Goal: Check status: Check status

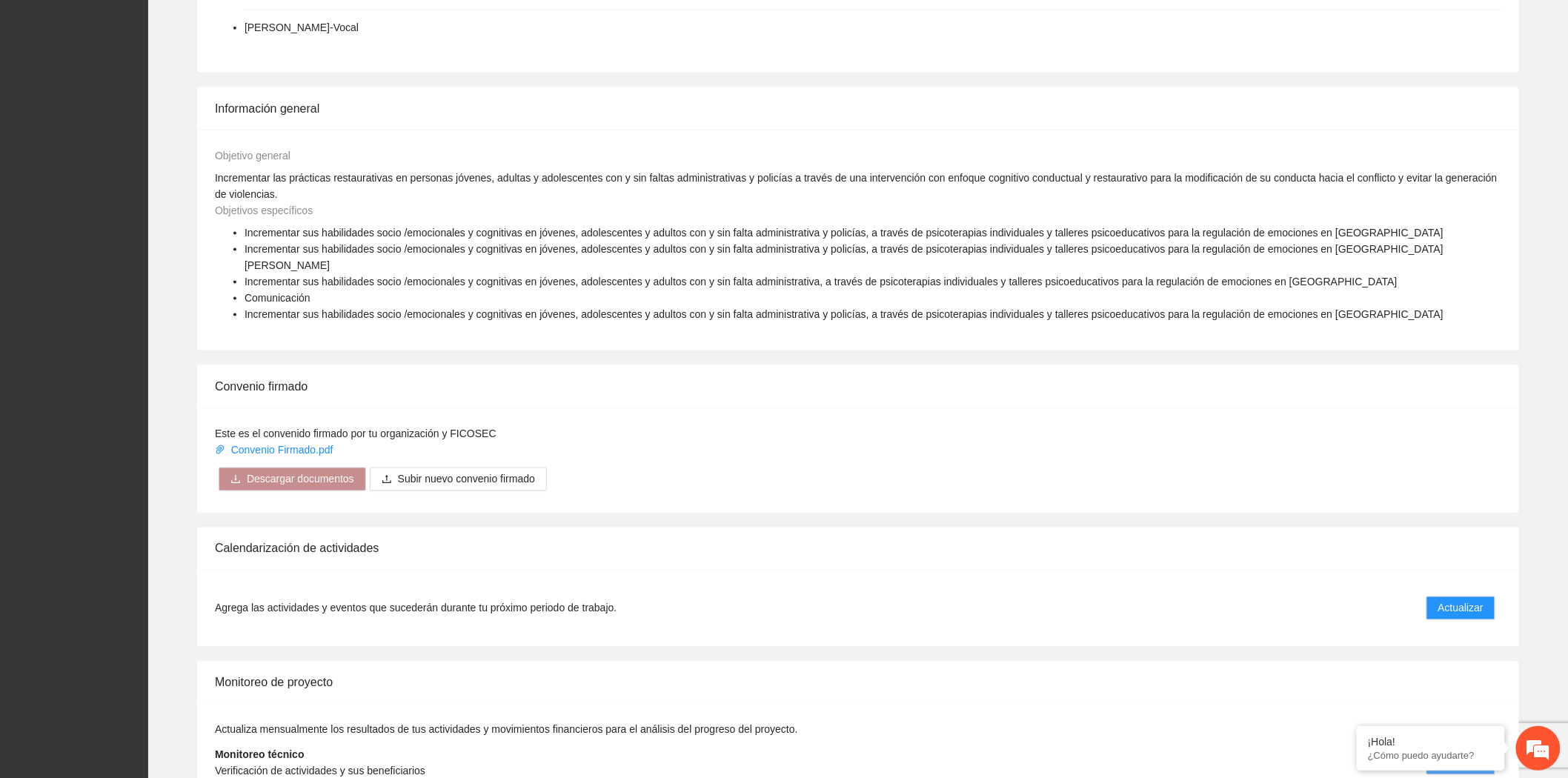
scroll to position [784, 0]
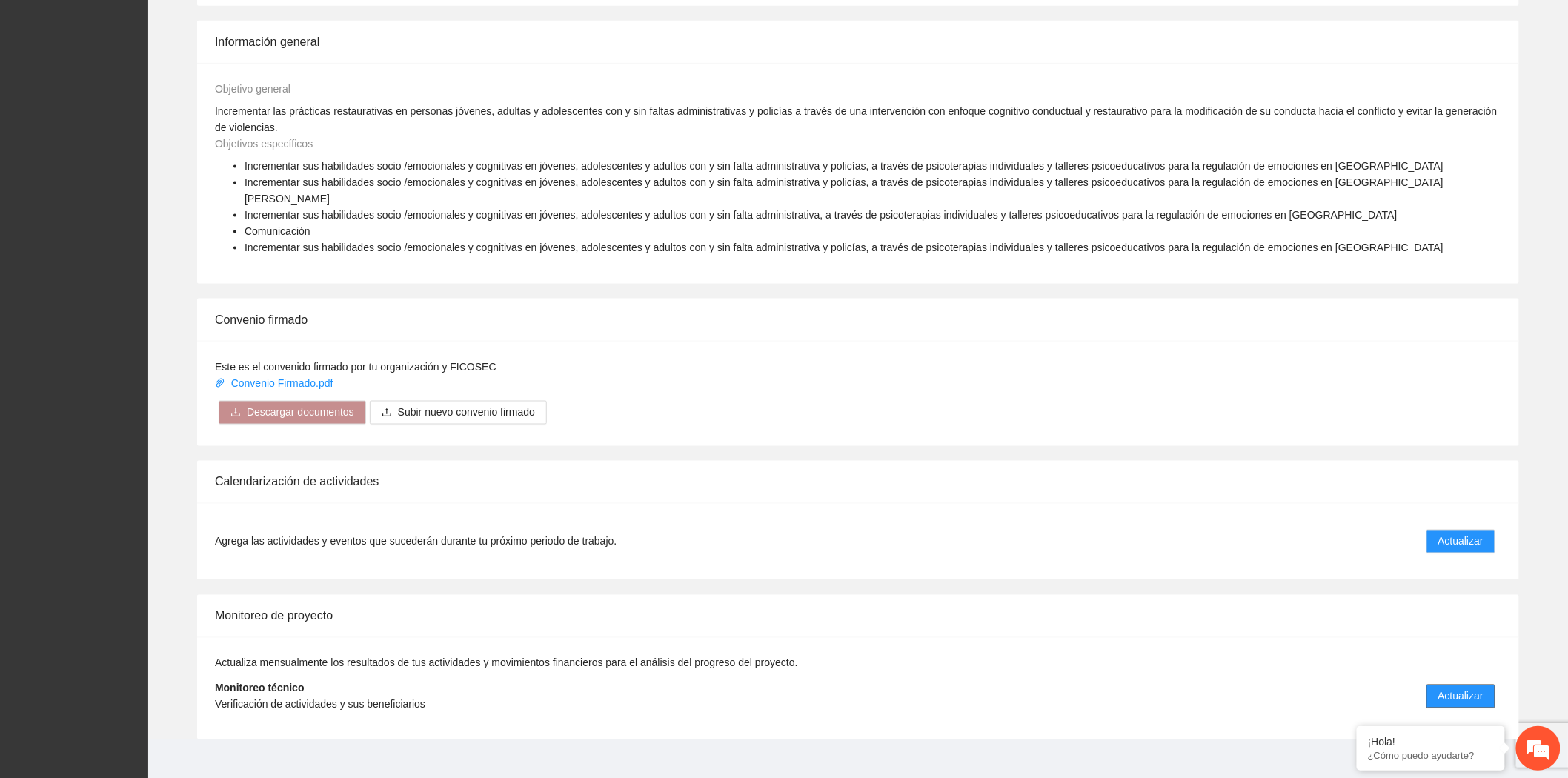
click at [1457, 688] on span "Actualizar" at bounding box center [1460, 696] width 45 height 16
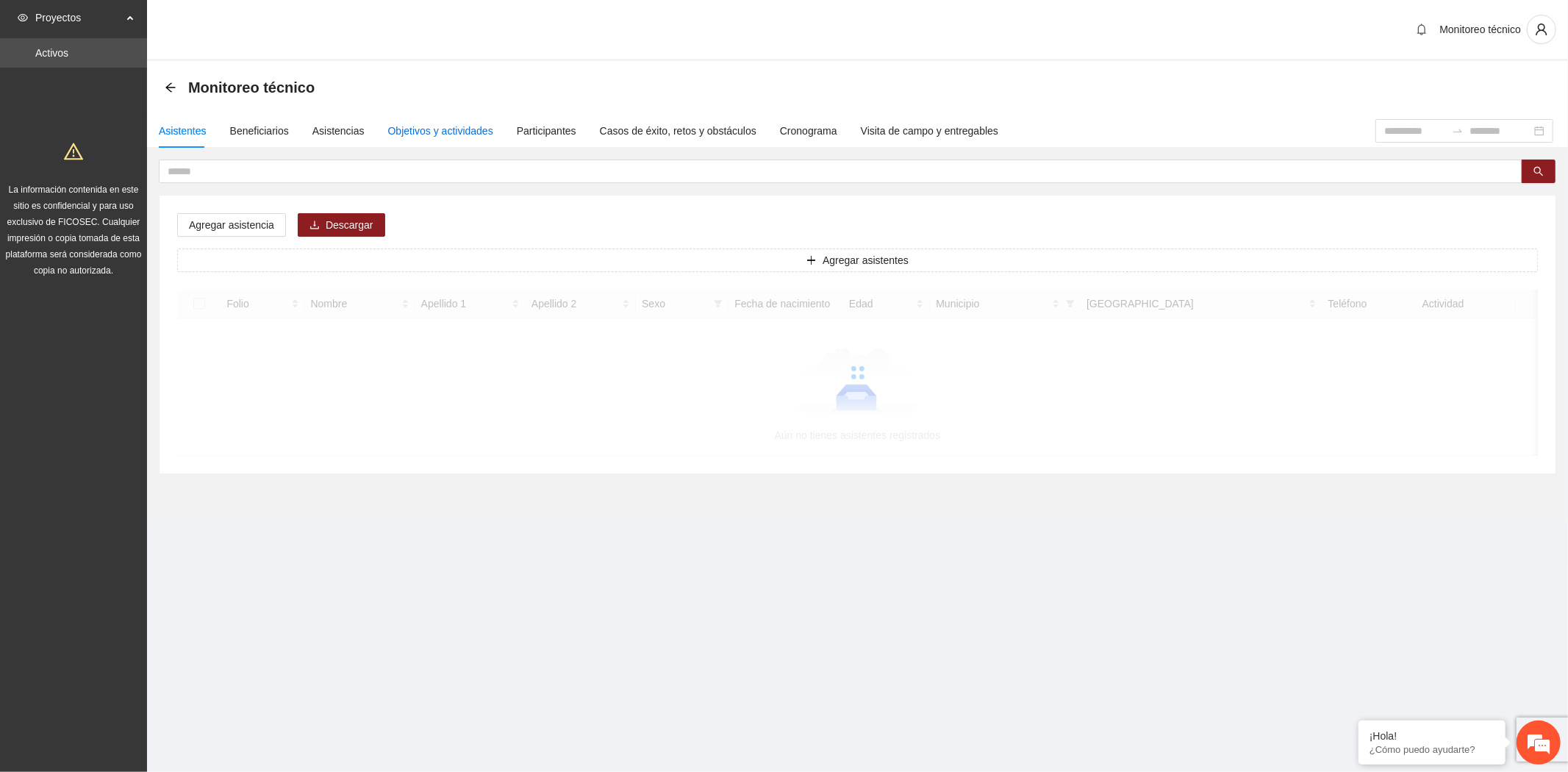
click at [440, 132] on div "Objetivos y actividades" at bounding box center [440, 130] width 105 height 16
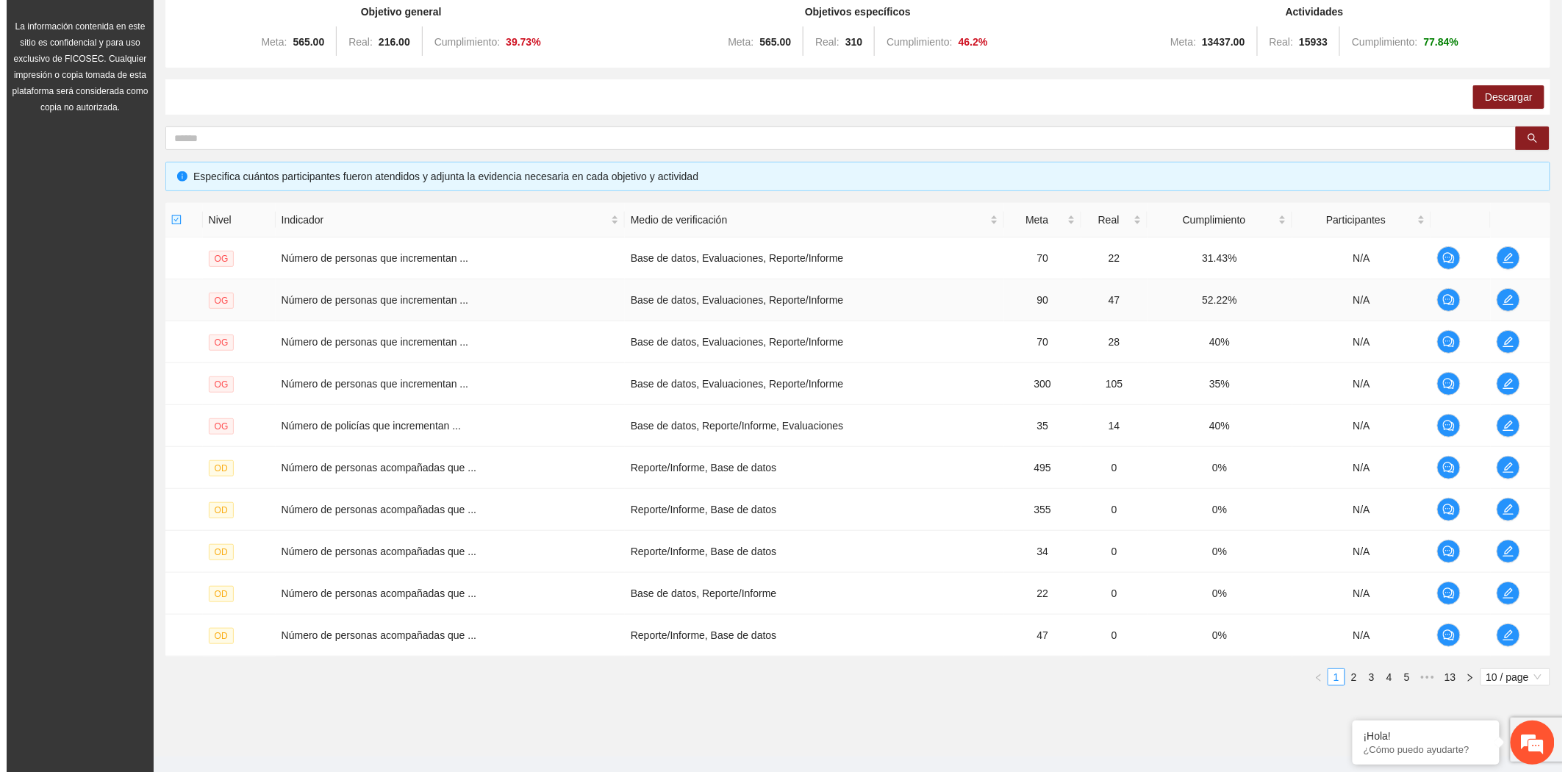
scroll to position [189, 0]
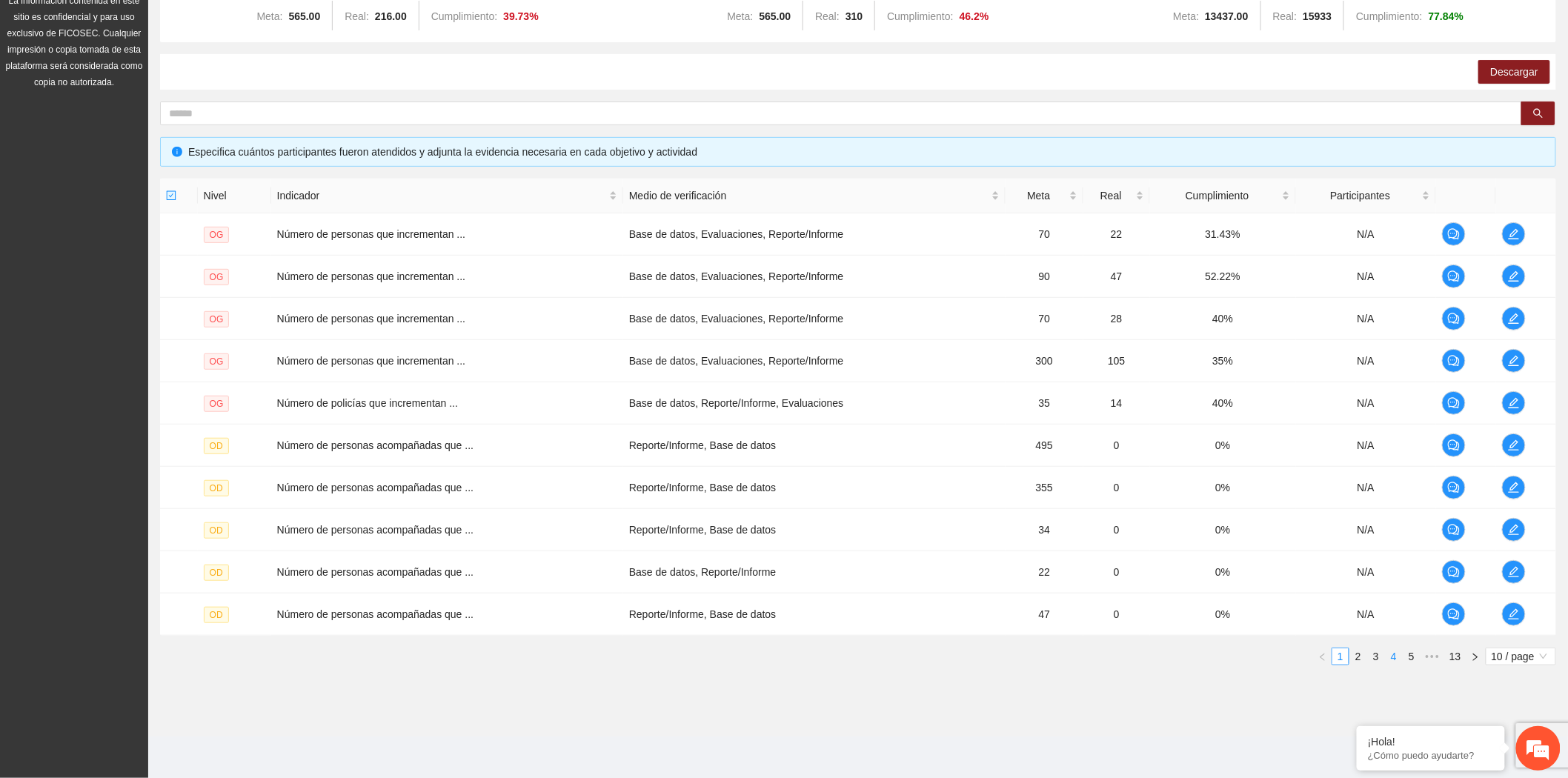
click at [1391, 657] on link "4" at bounding box center [1393, 656] width 16 height 16
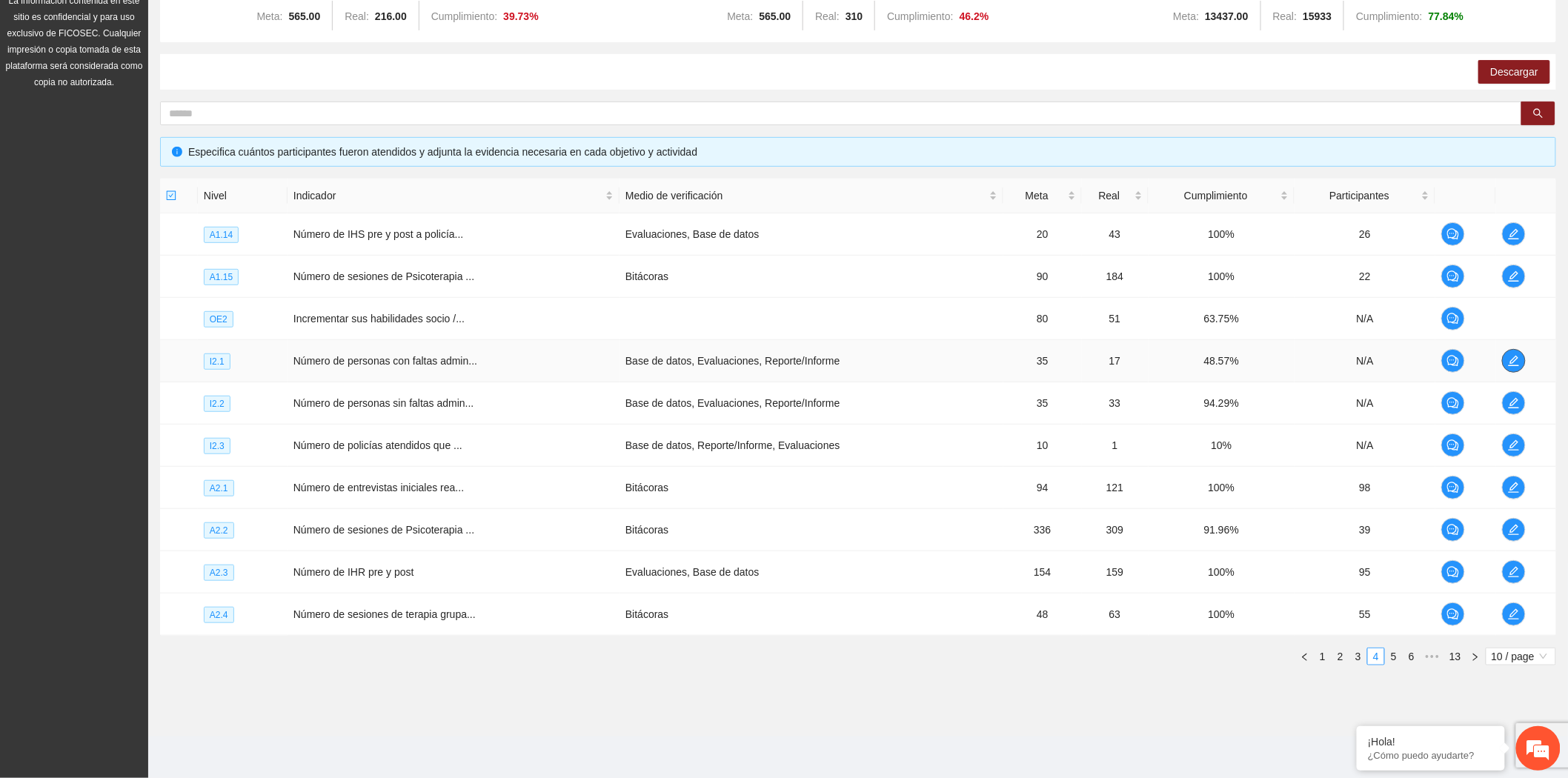
click at [1521, 359] on span "edit" at bounding box center [1514, 361] width 22 height 12
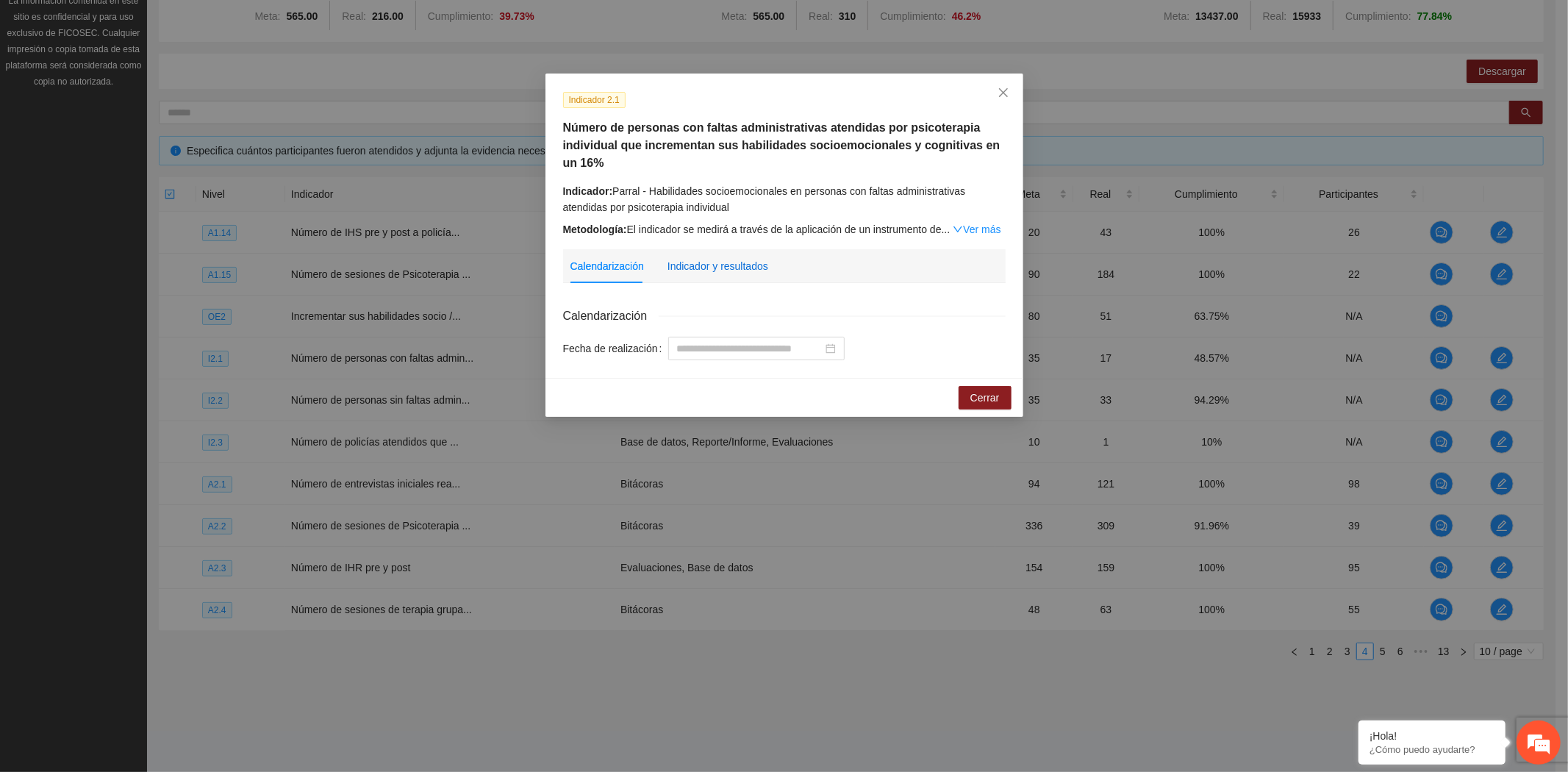
click at [761, 269] on div "Indicador y resultados" at bounding box center [717, 266] width 101 height 16
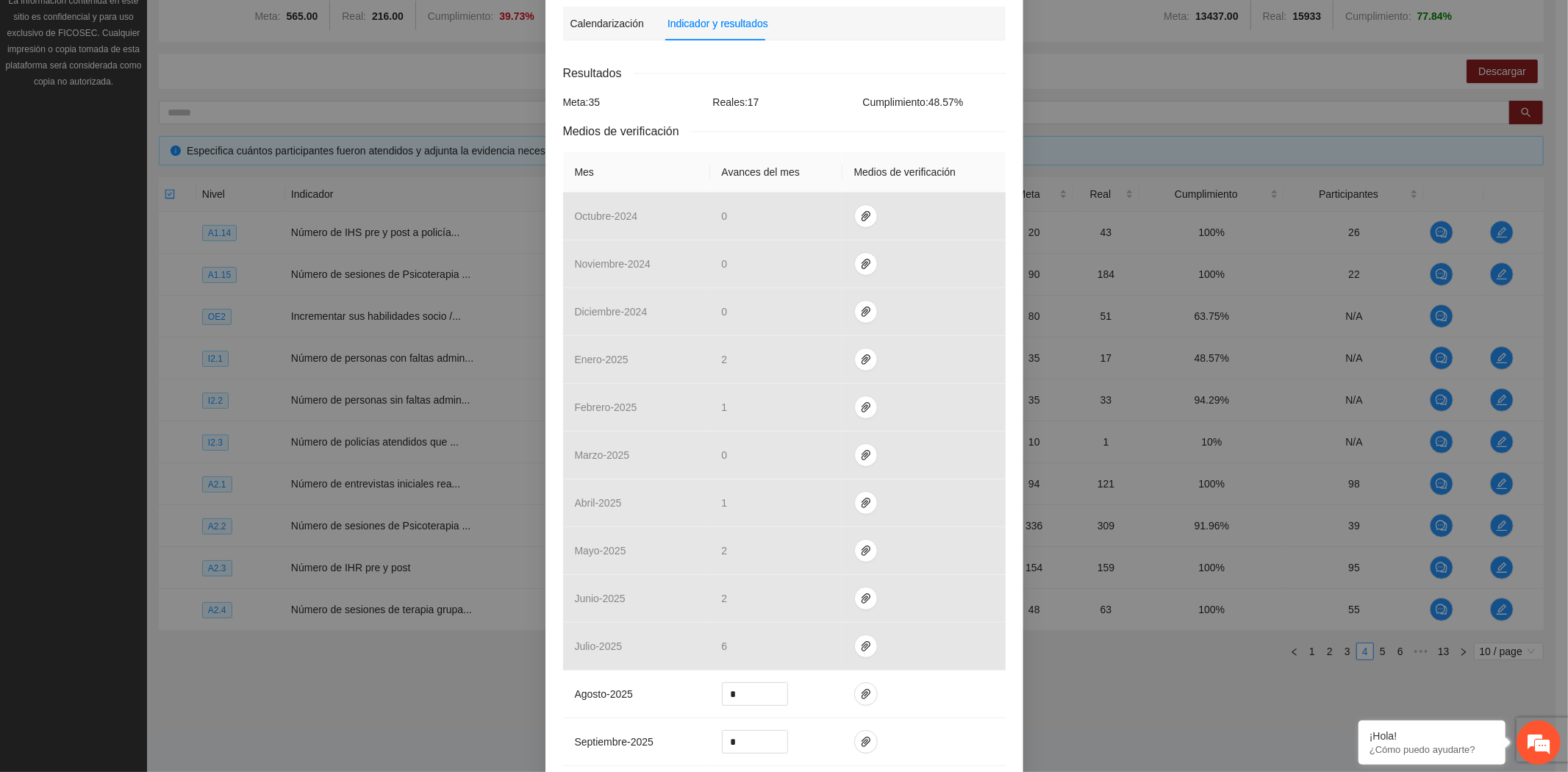
scroll to position [244, 0]
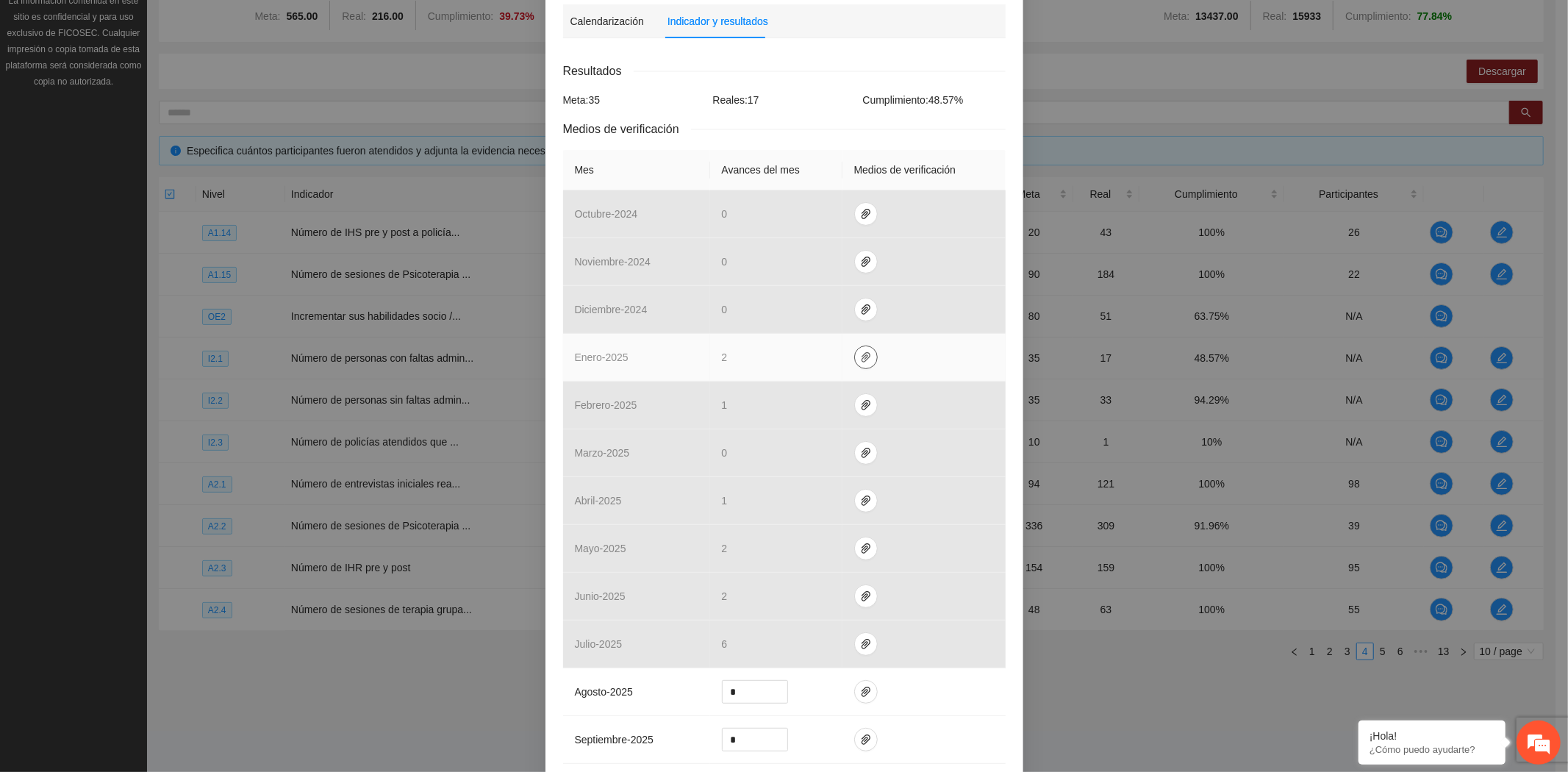
click at [860, 357] on icon "paper-clip" at bounding box center [866, 357] width 12 height 12
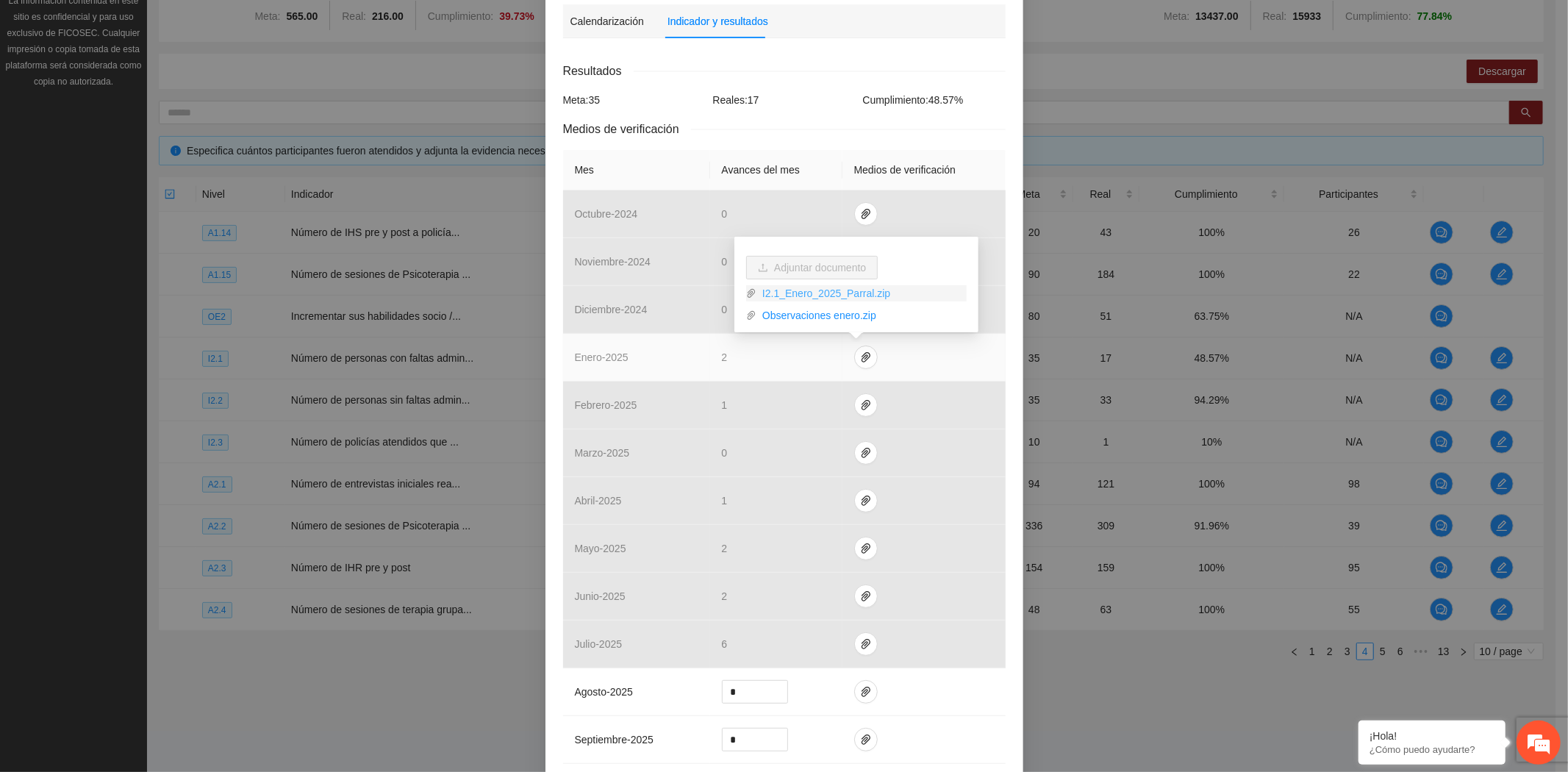
click at [810, 287] on link "I2.1_Enero_2025_Parral.zip" at bounding box center [862, 293] width 210 height 16
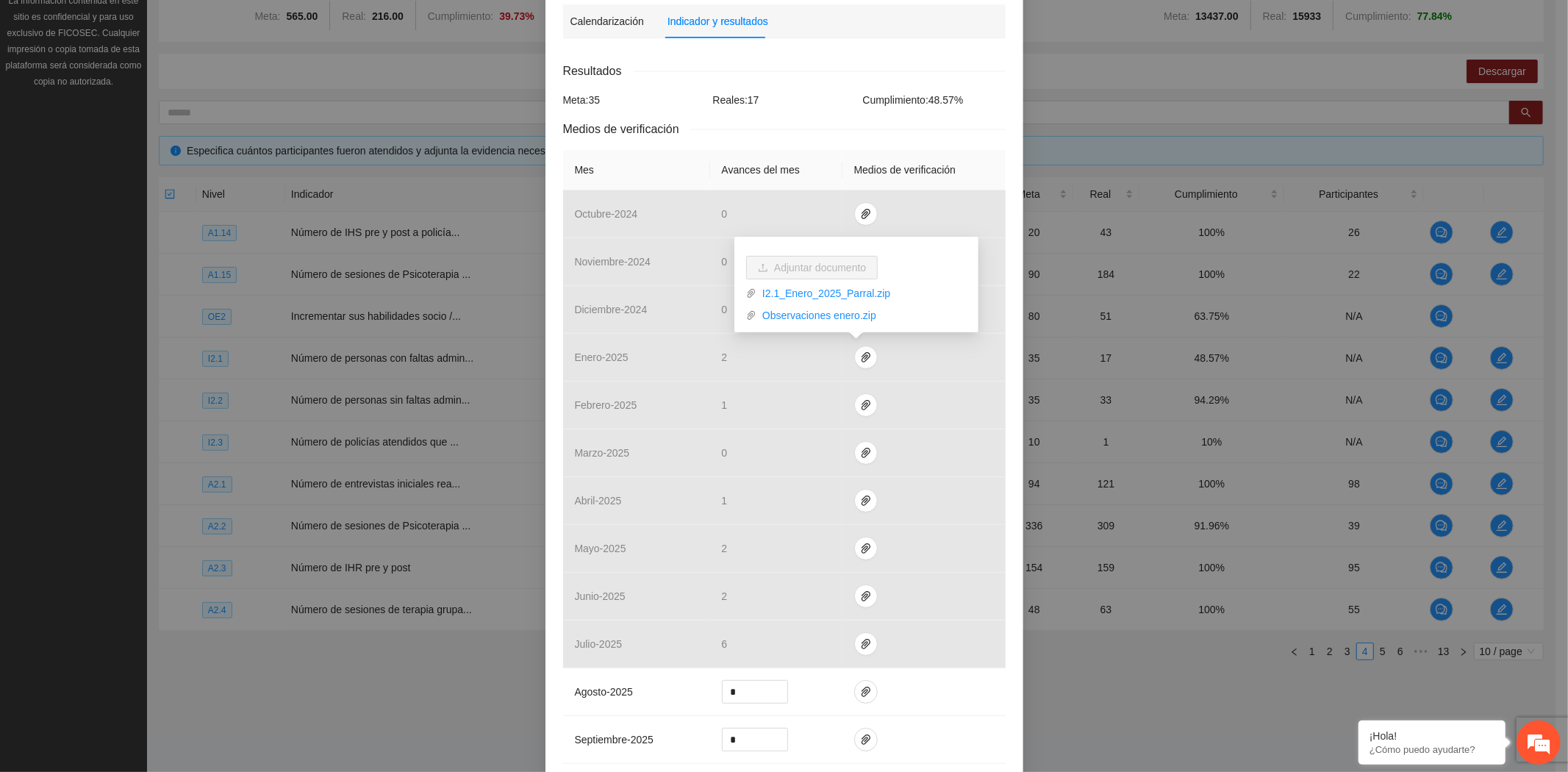
click at [1082, 137] on div "Indicador 2.1 Número de personas con faltas administrativas atendidas por psico…" at bounding box center [784, 386] width 1568 height 772
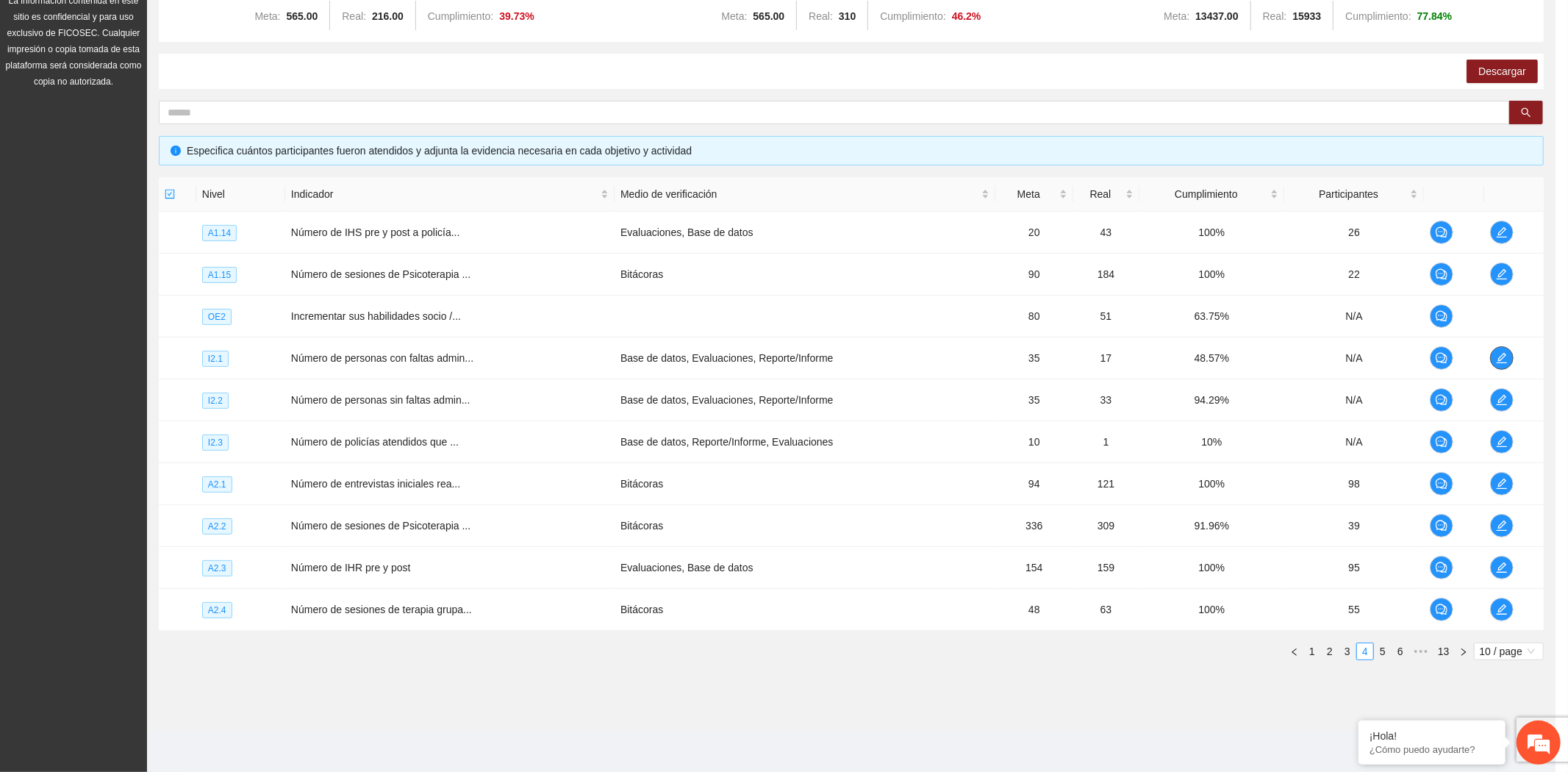
scroll to position [0, 0]
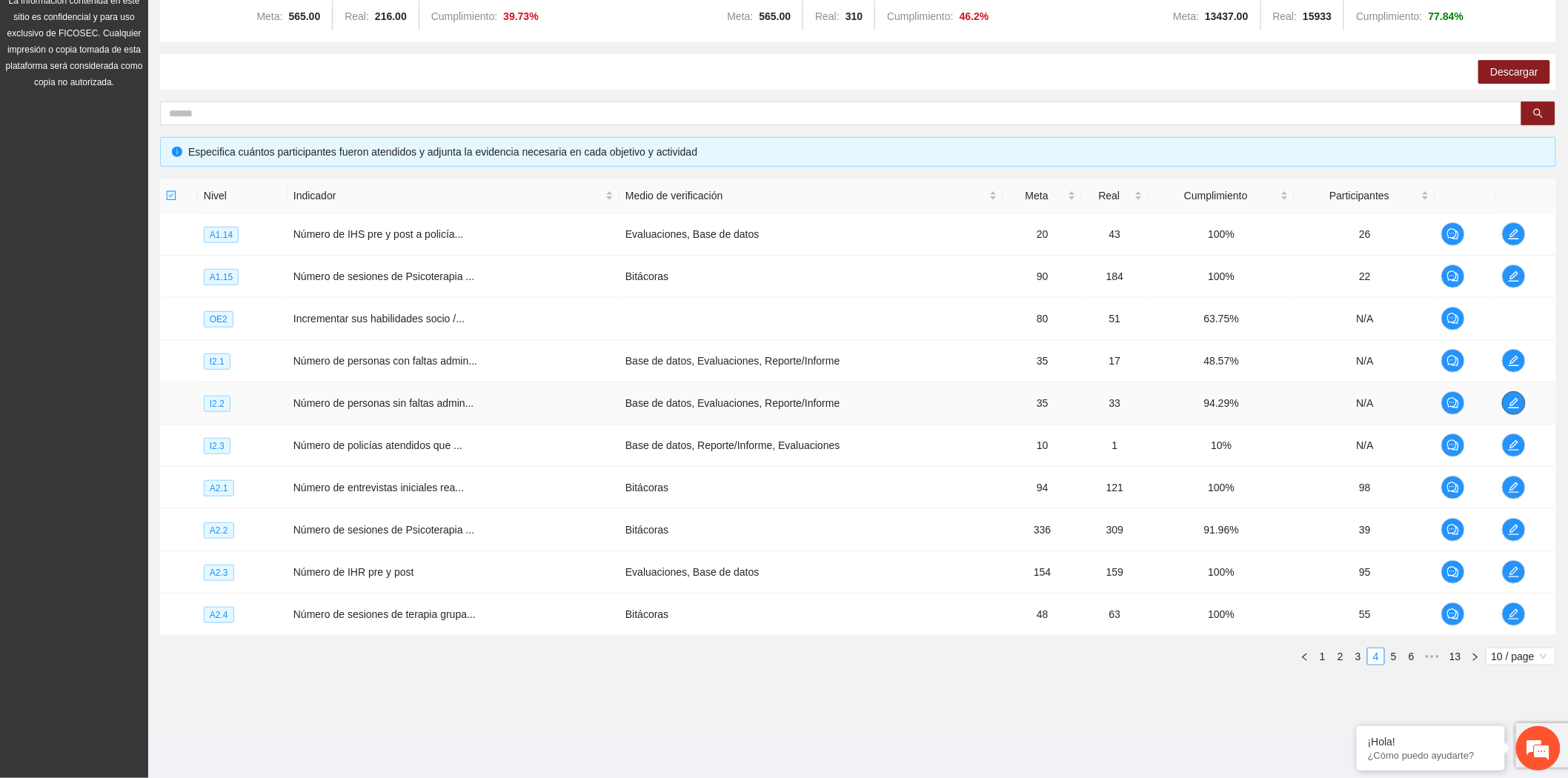
click at [1514, 401] on icon "edit" at bounding box center [1515, 403] width 12 height 12
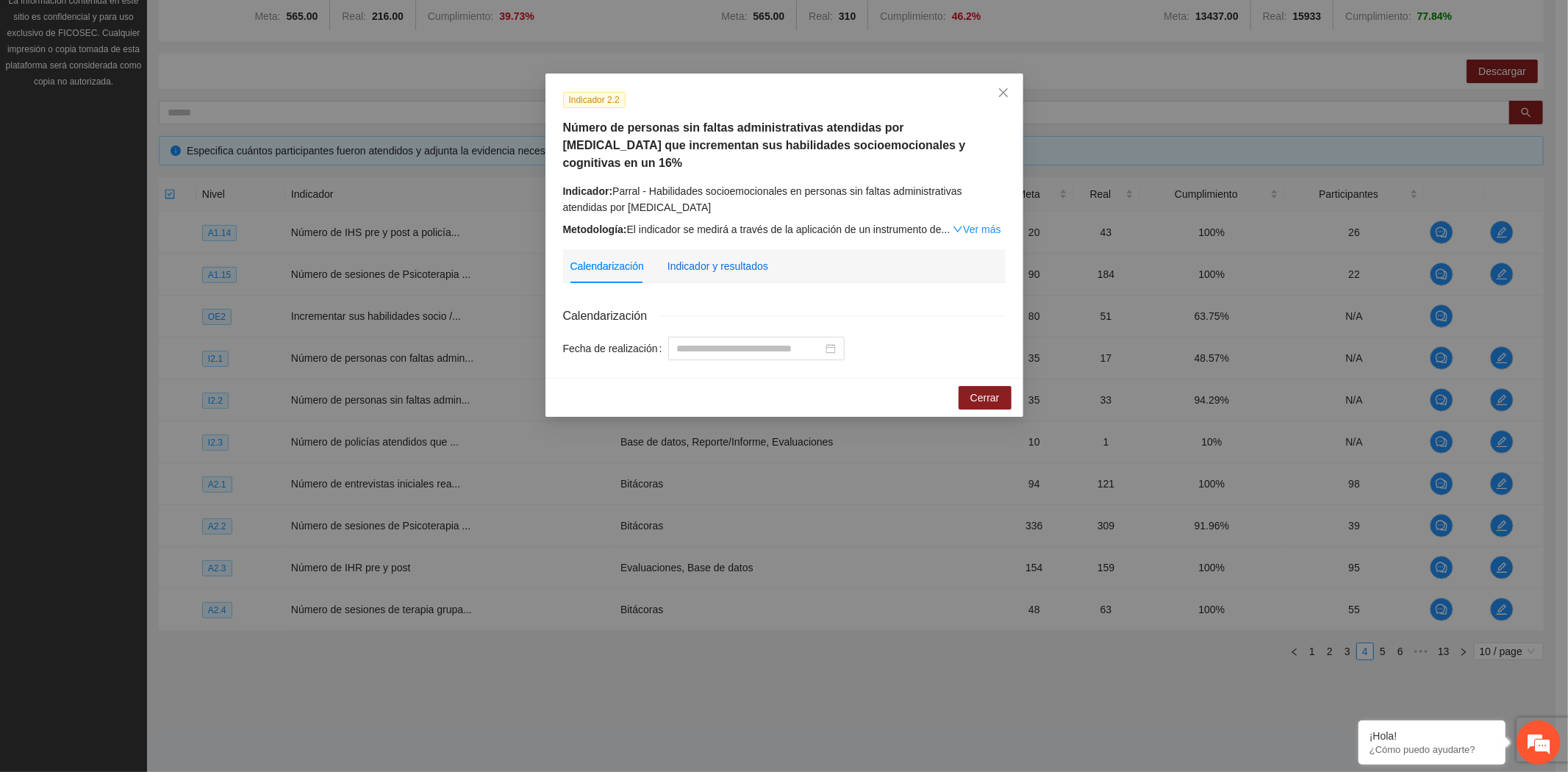
click at [745, 258] on div "Indicador y resultados" at bounding box center [717, 266] width 101 height 16
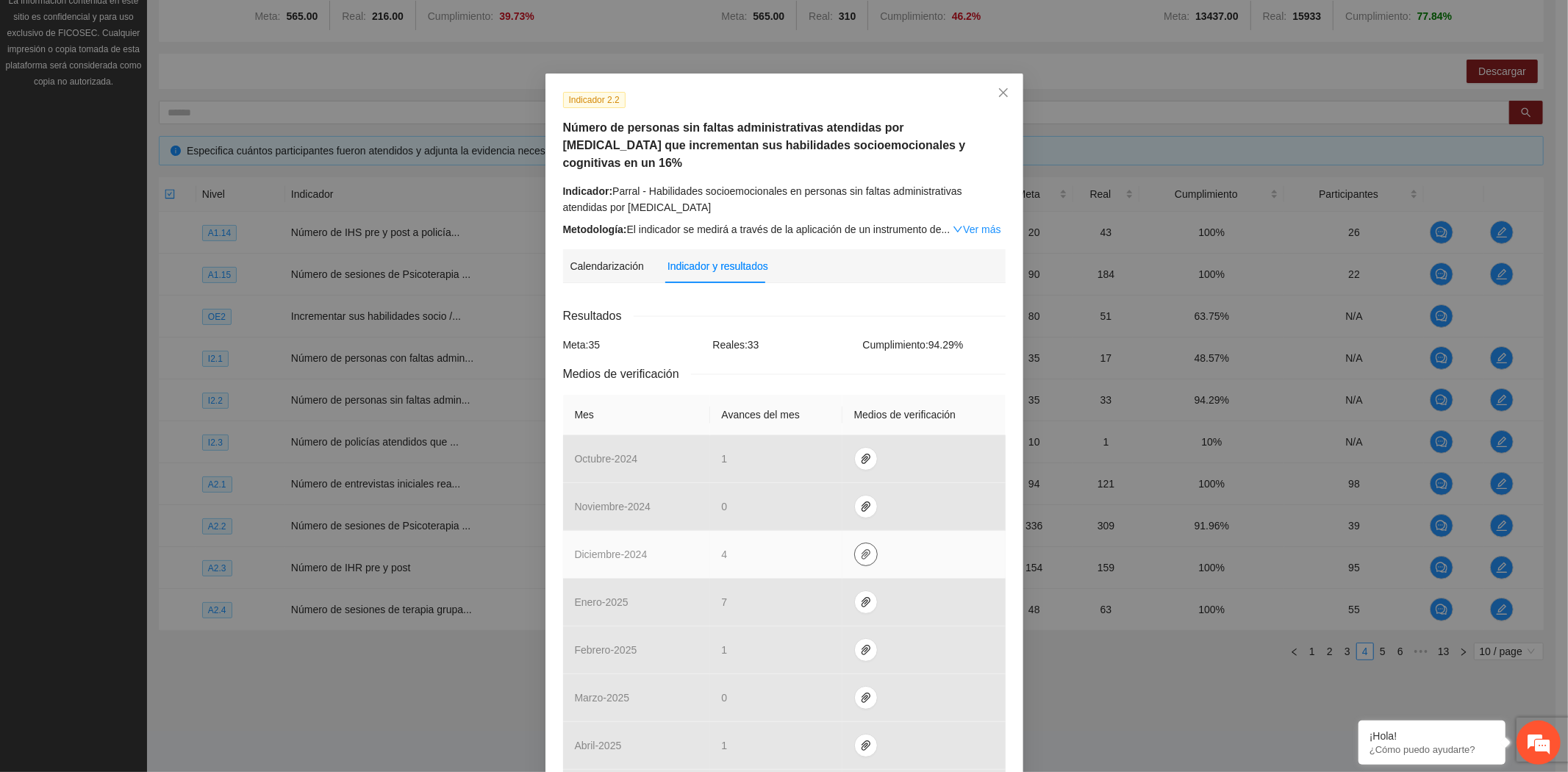
click at [864, 549] on span "paper-clip" at bounding box center [866, 555] width 22 height 12
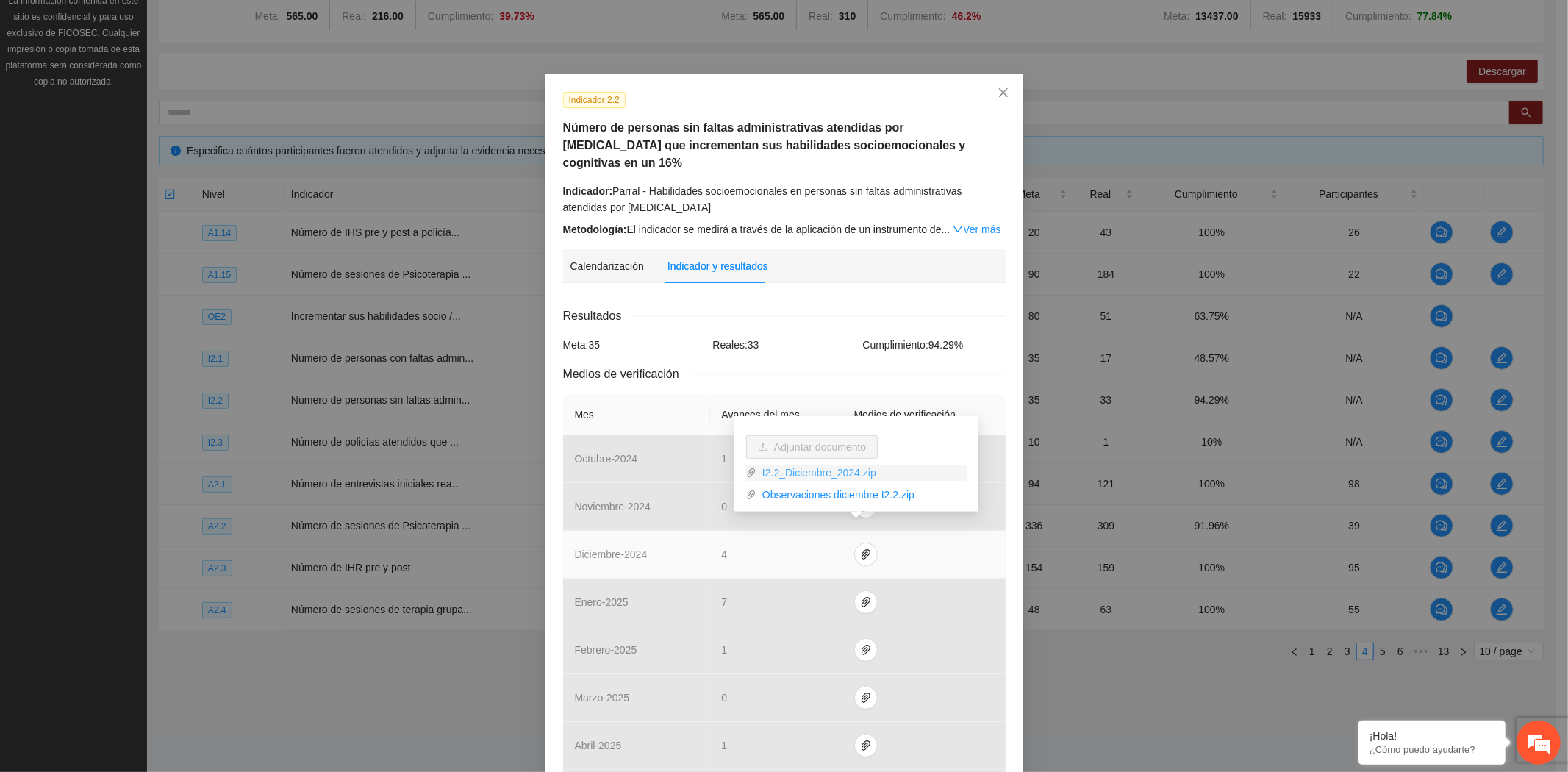
click at [821, 465] on link "I2.2_Diciembre_2024.zip" at bounding box center [862, 472] width 210 height 16
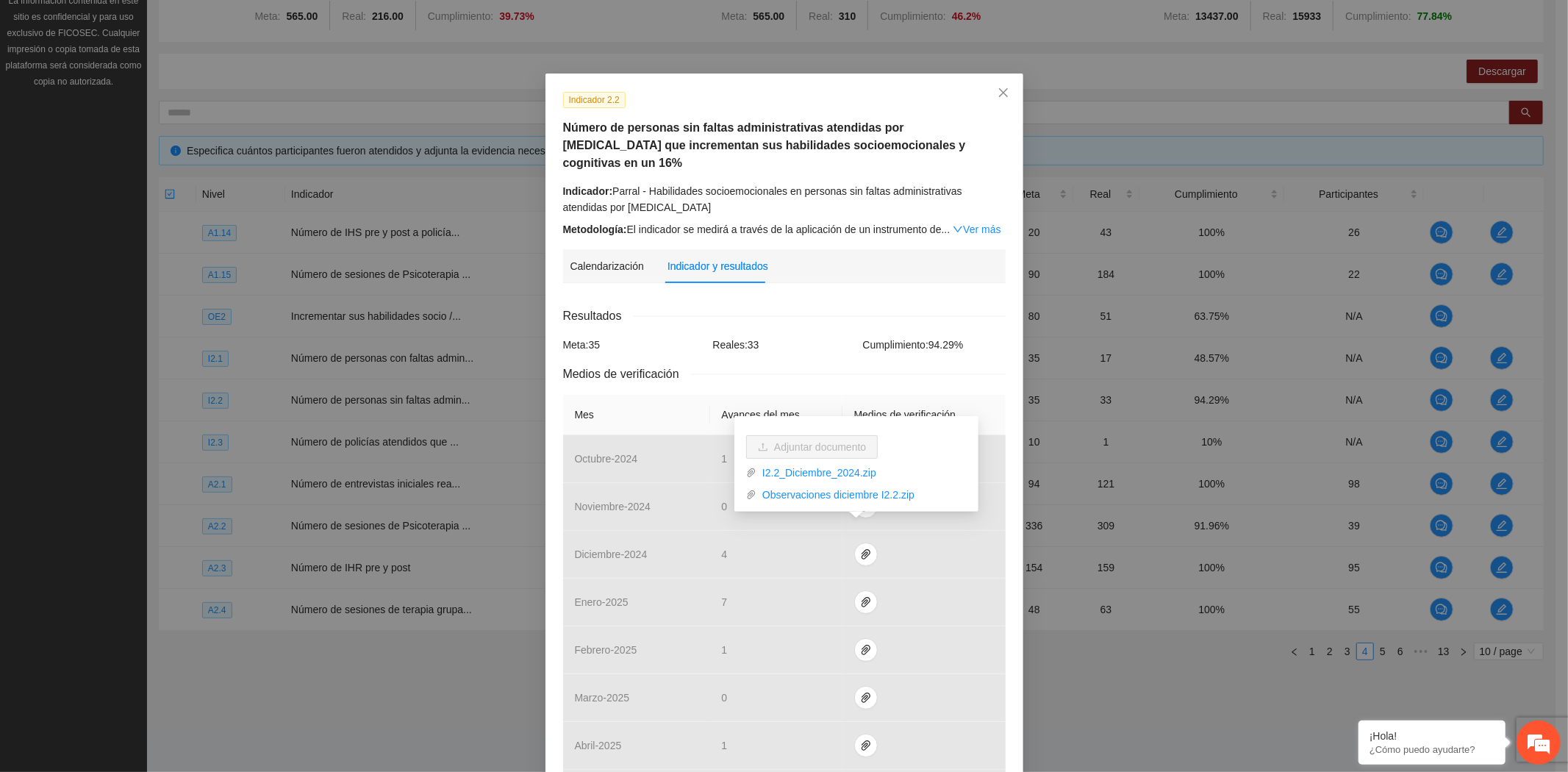
click at [324, 656] on div "Indicador 2.2 Número de personas sin faltas administrativas atendidas por [MEDI…" at bounding box center [784, 386] width 1568 height 772
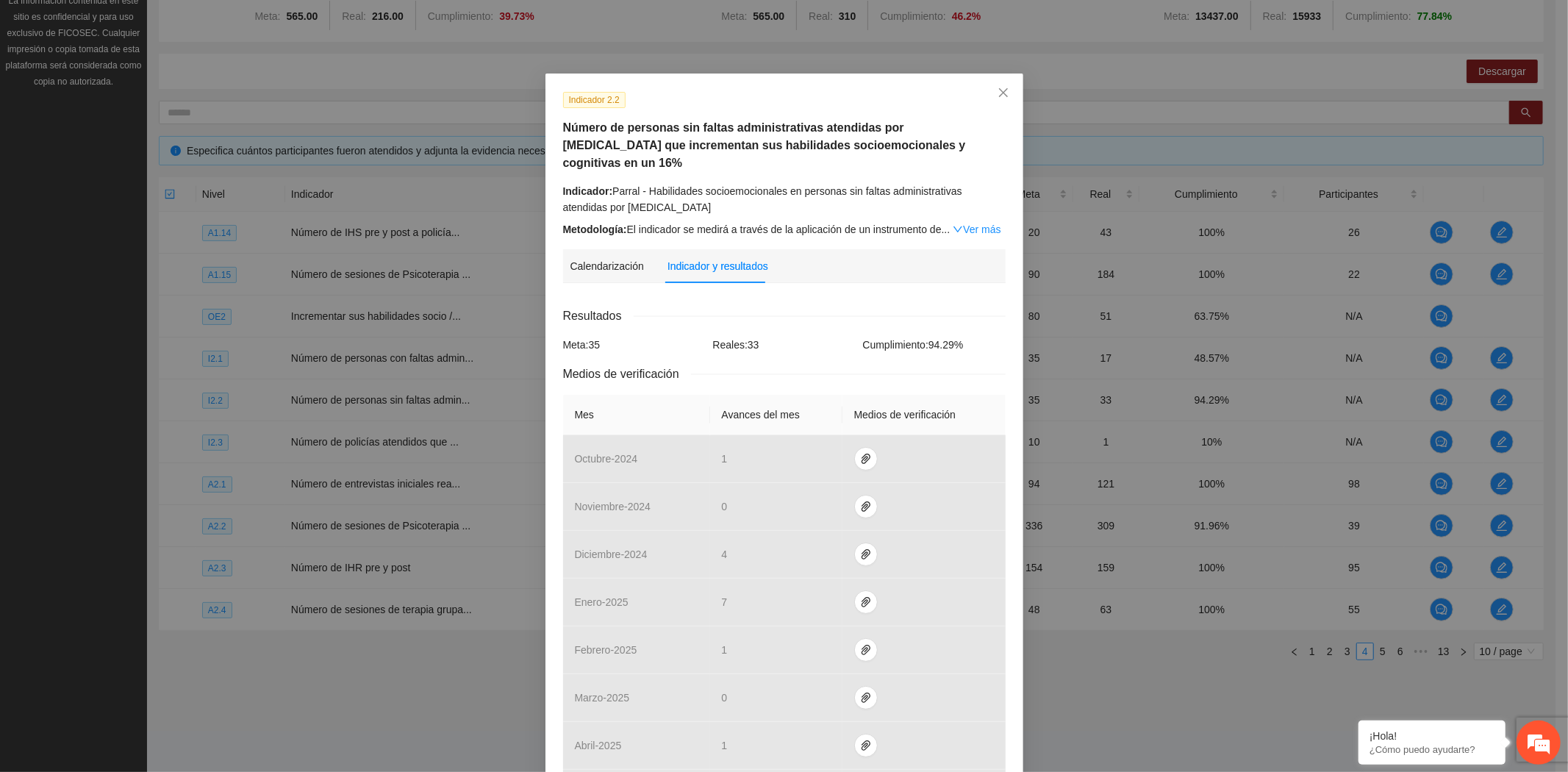
click at [356, 633] on div "Indicador 2.2 Número de personas sin faltas administrativas atendidas por [MEDI…" at bounding box center [784, 386] width 1568 height 772
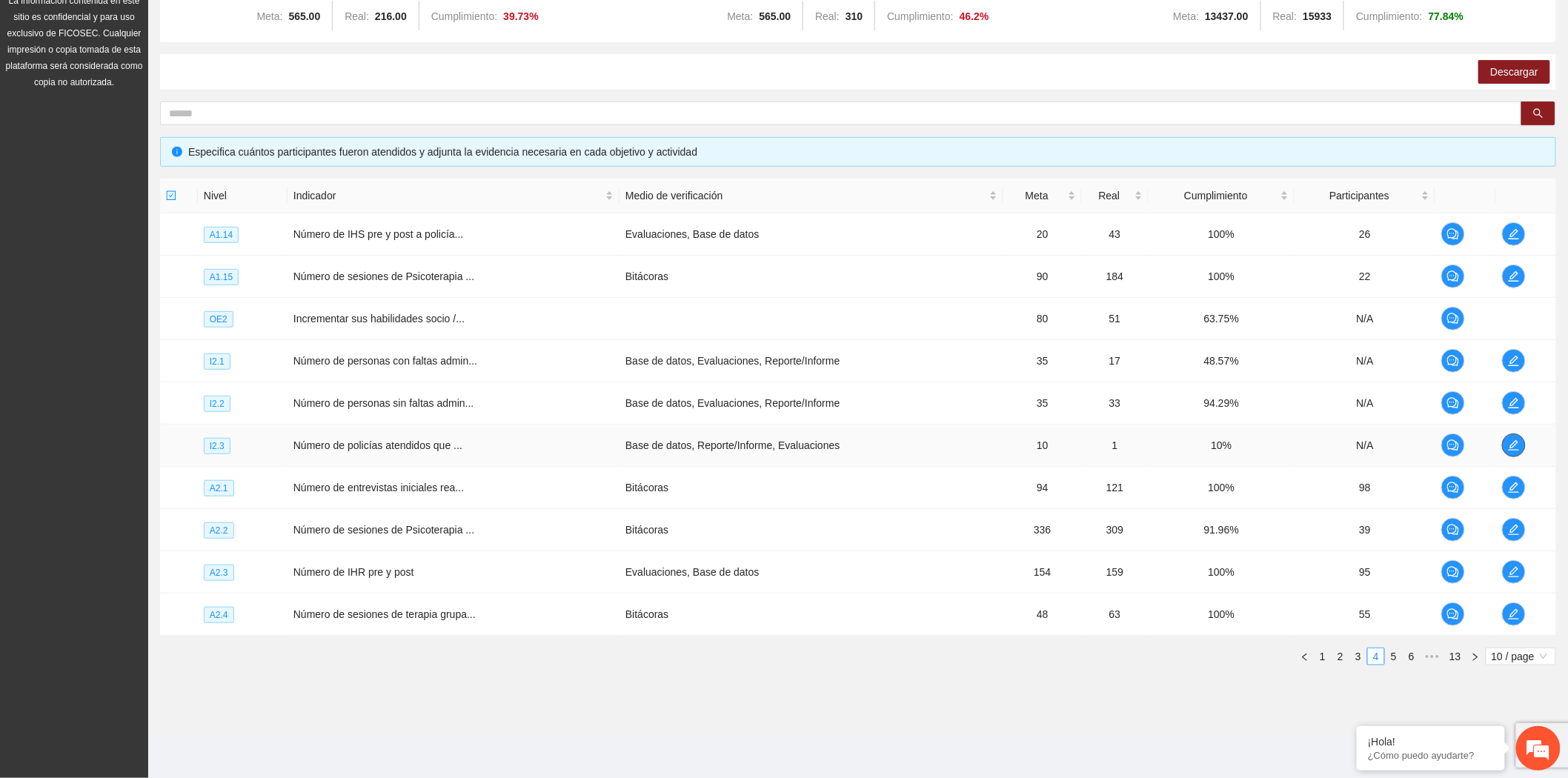
click at [1515, 445] on icon "edit" at bounding box center [1515, 445] width 12 height 12
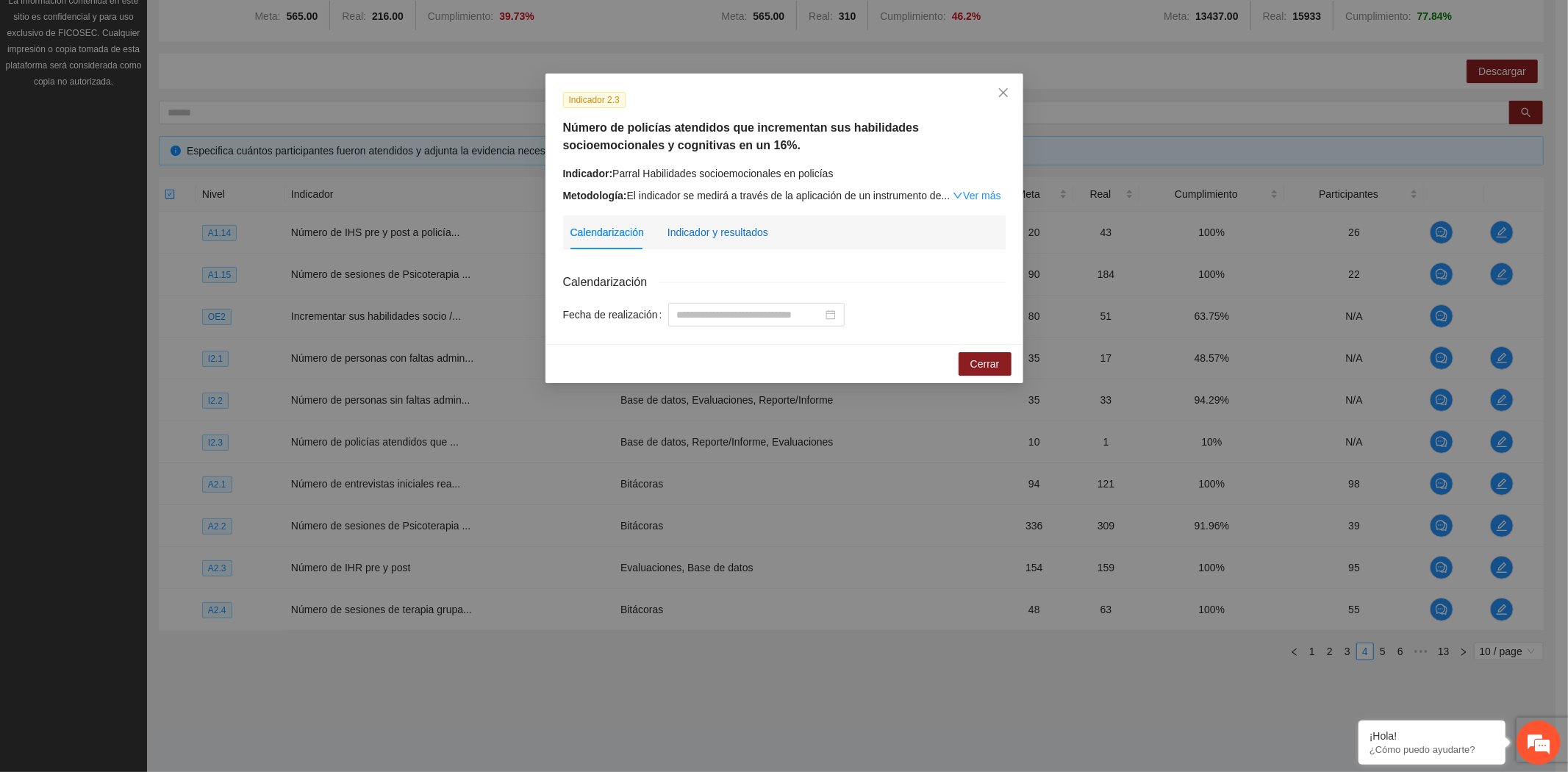
click at [718, 232] on div "Indicador y resultados" at bounding box center [717, 232] width 101 height 16
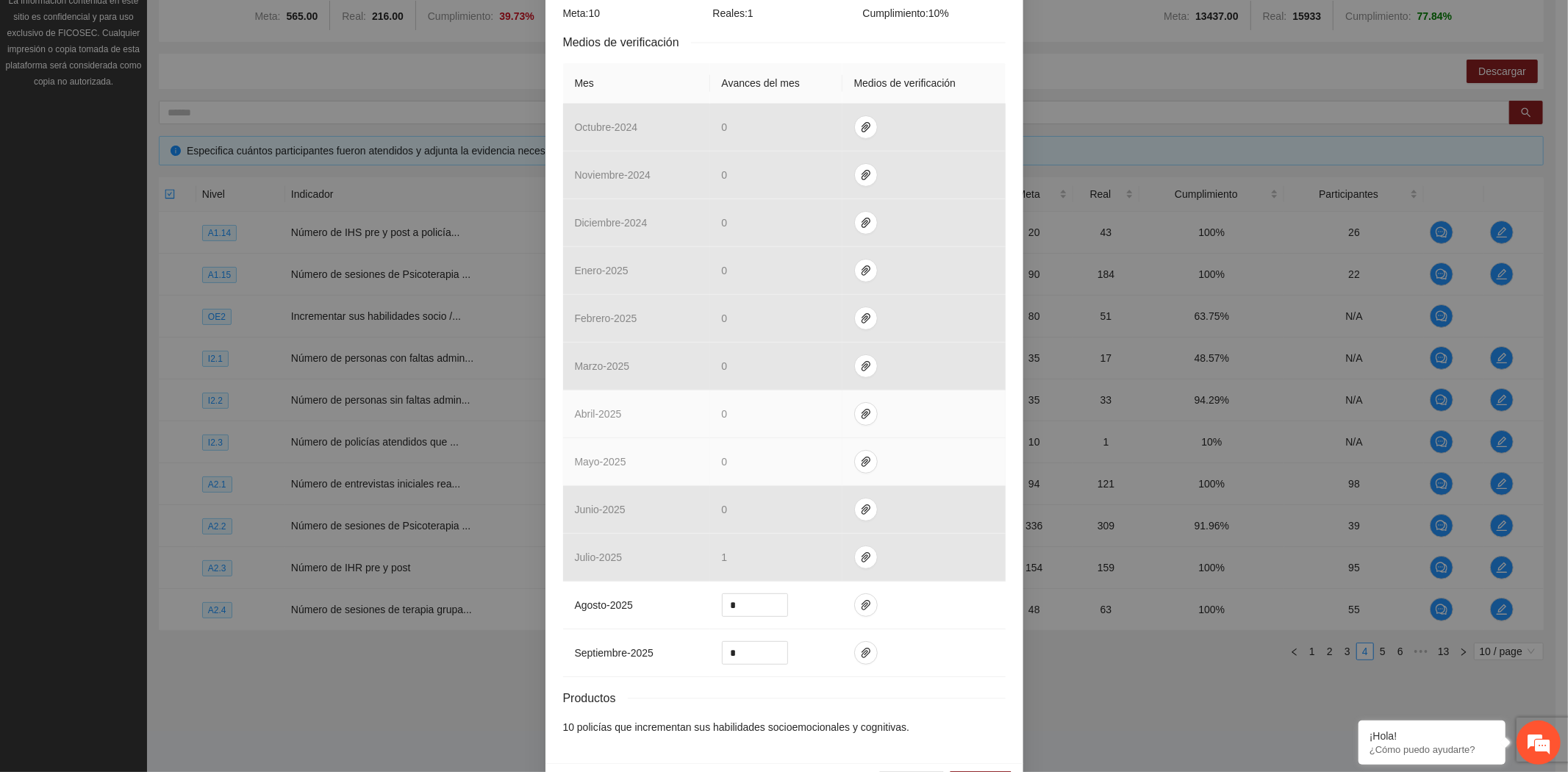
scroll to position [326, 0]
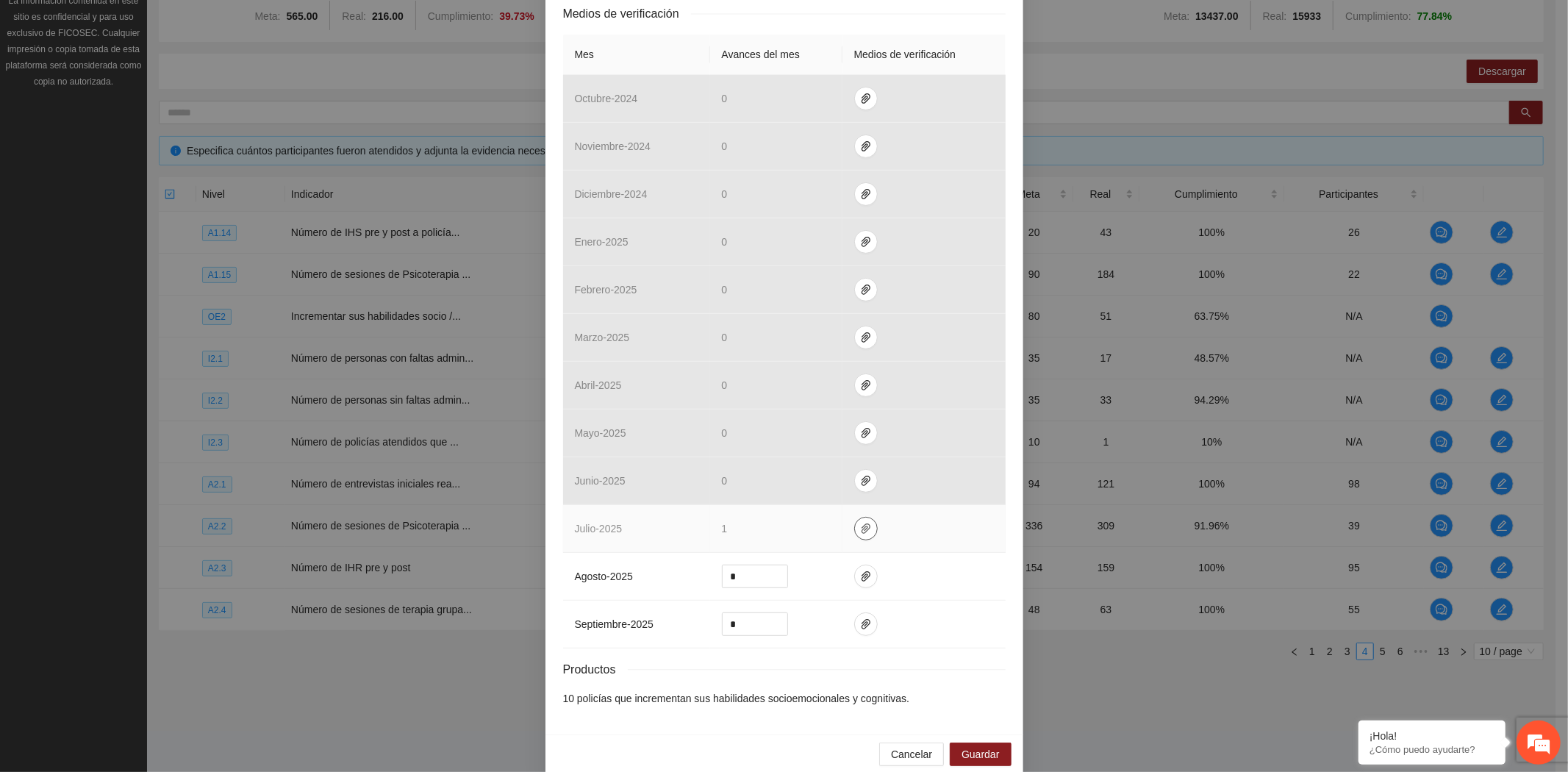
click at [861, 532] on icon "paper-clip" at bounding box center [866, 529] width 9 height 11
click at [825, 489] on link "I2.3_Policias_en_TI_ok.zip" at bounding box center [862, 486] width 210 height 16
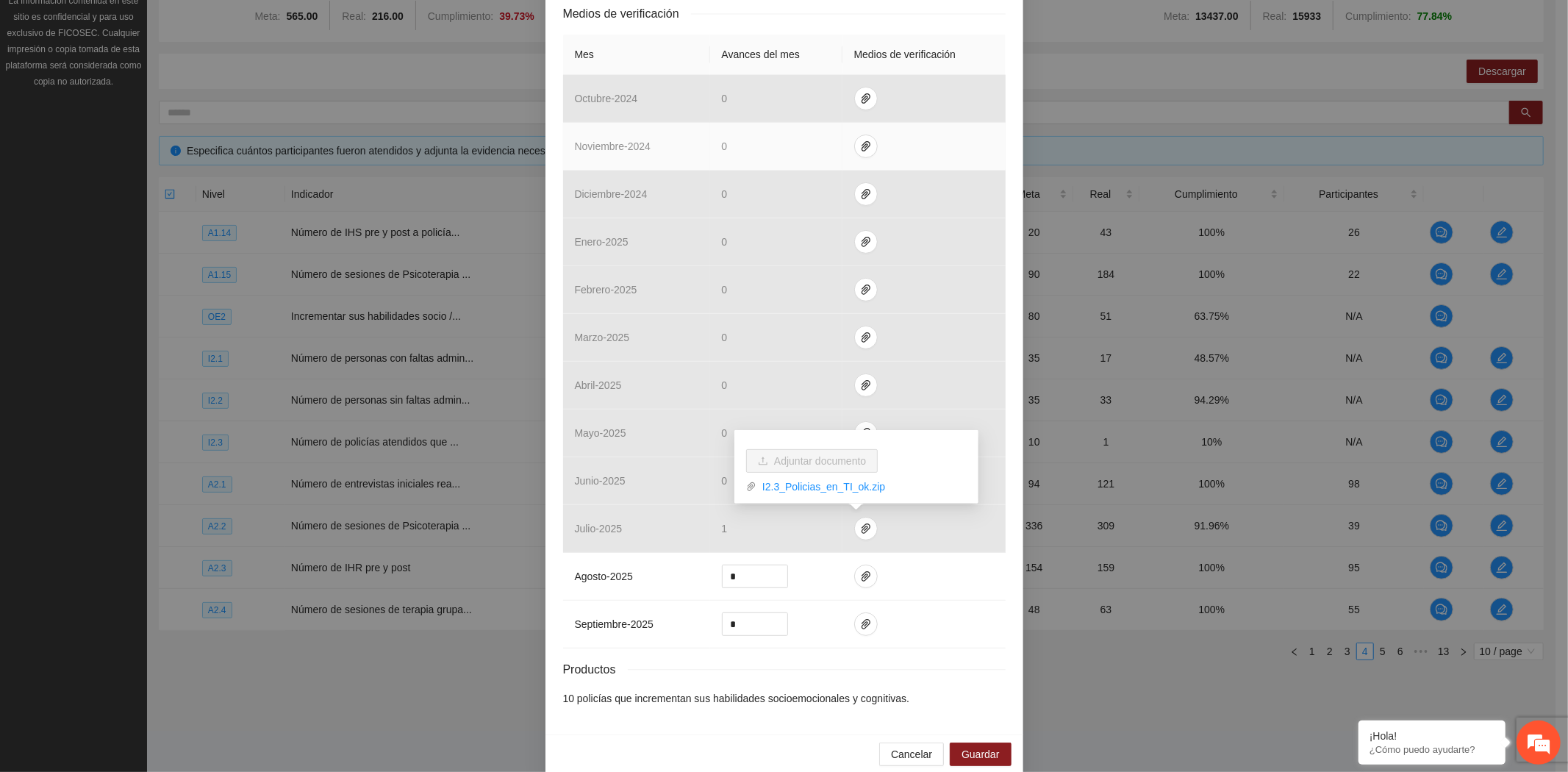
drag, startPoint x: 1118, startPoint y: 98, endPoint x: 925, endPoint y: 145, distance: 198.6
click at [1118, 98] on div "Indicador 2.3 Número de policías atendidos que incrementan sus habilidades soci…" at bounding box center [784, 386] width 1568 height 772
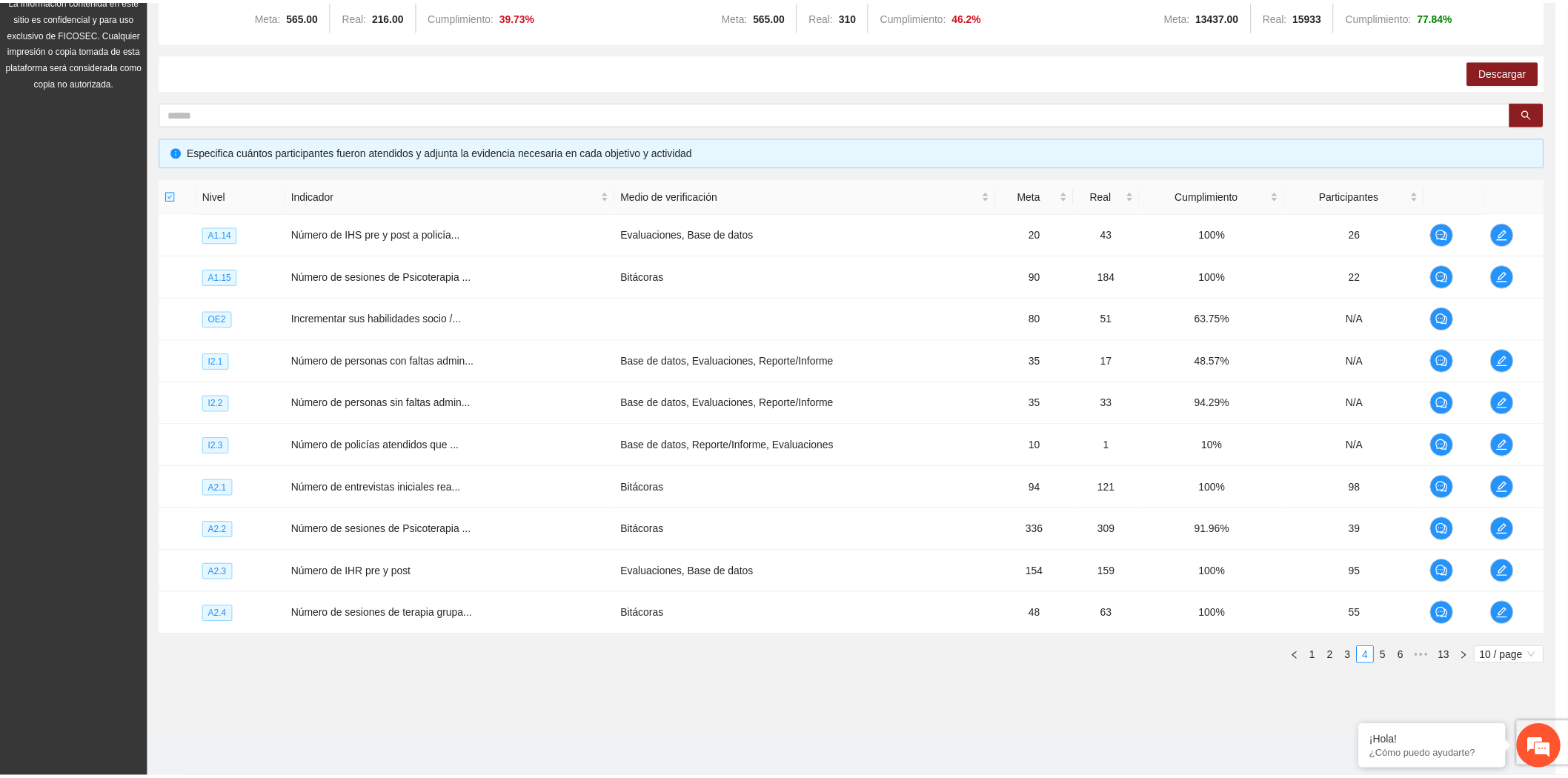
scroll to position [275, 0]
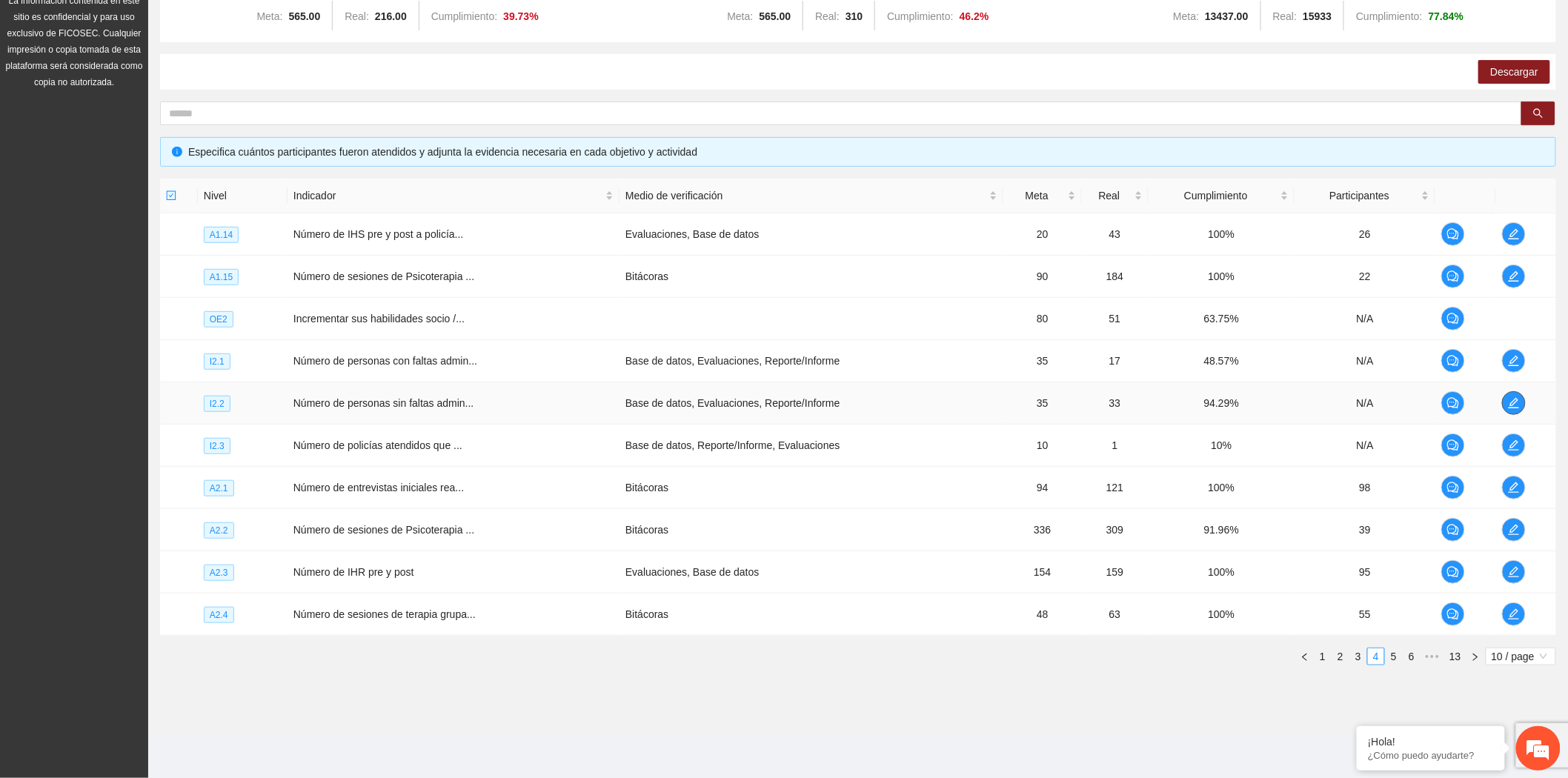
click at [1507, 397] on span "edit" at bounding box center [1514, 403] width 22 height 12
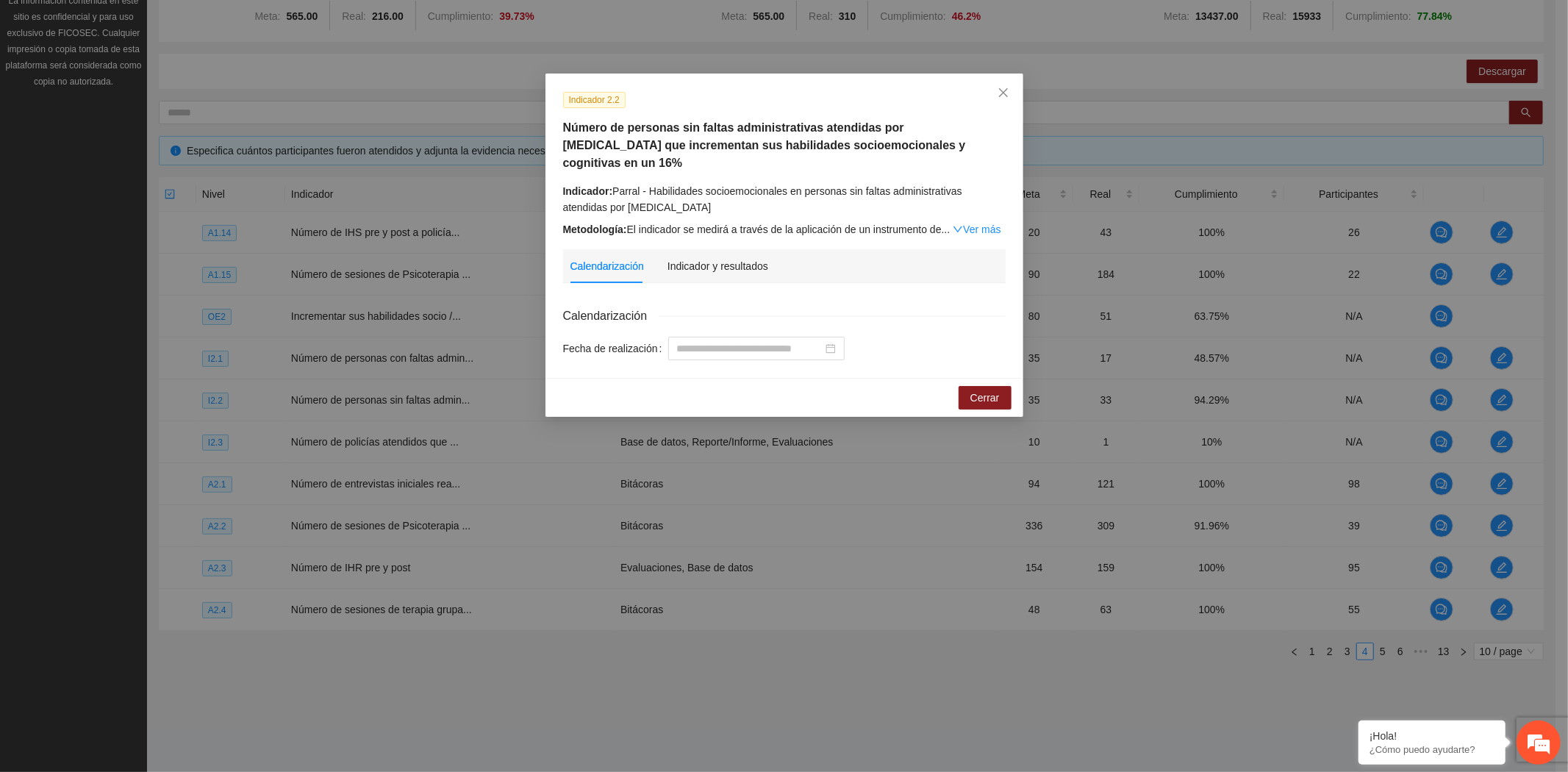
drag, startPoint x: 677, startPoint y: 190, endPoint x: 649, endPoint y: 179, distance: 30.1
click at [649, 183] on div "Indicador: Parral - Habilidades socioemocionales en personas sin faltas adminis…" at bounding box center [784, 199] width 443 height 33
copy div "Habilidades socioemocionales en personas sin faltas administrativas atendidas p…"
drag, startPoint x: 1006, startPoint y: 101, endPoint x: 636, endPoint y: 207, distance: 384.9
click at [1006, 101] on span "Close" at bounding box center [1003, 93] width 39 height 39
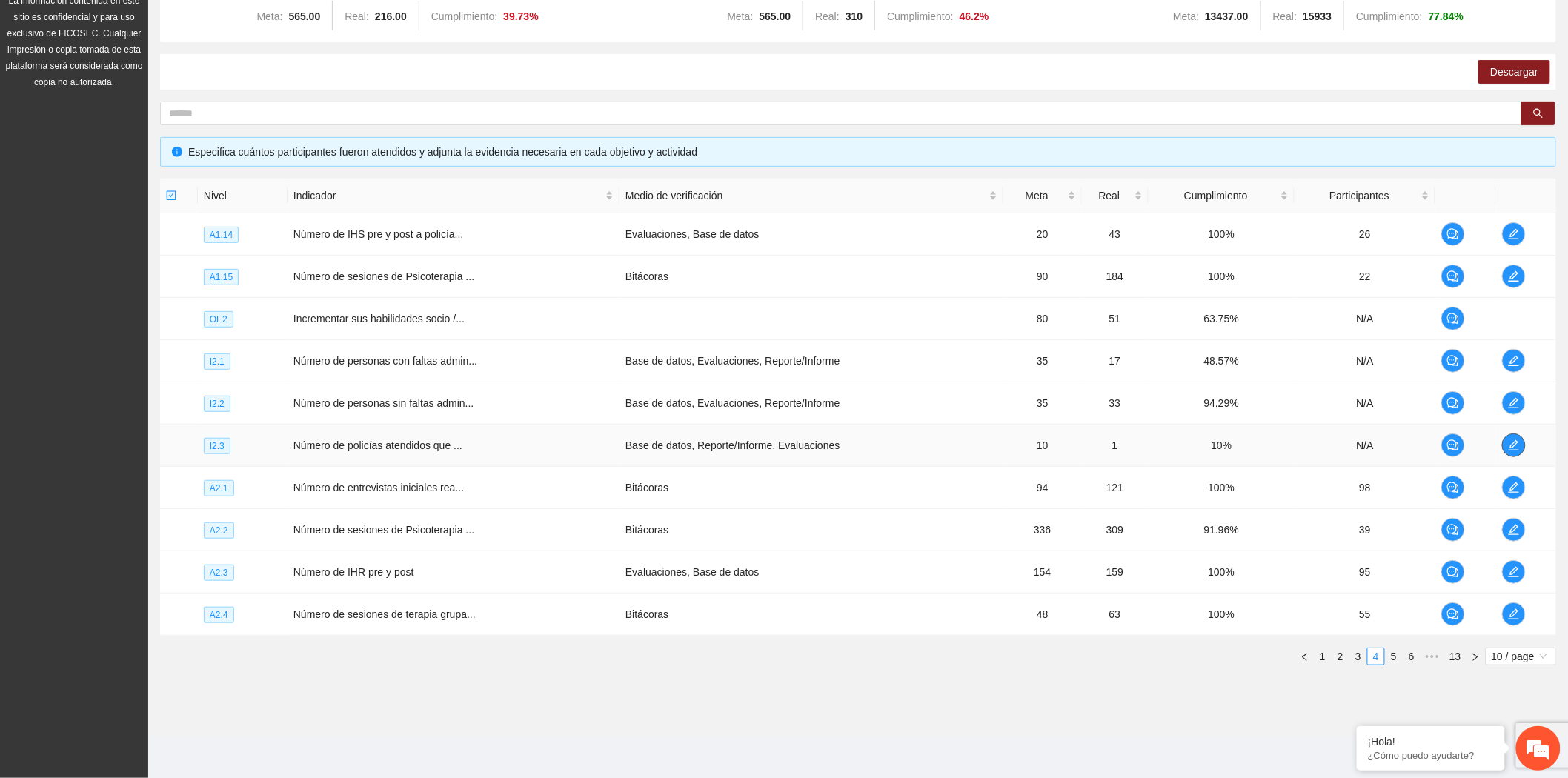
click at [1503, 442] on span "edit" at bounding box center [1514, 445] width 22 height 12
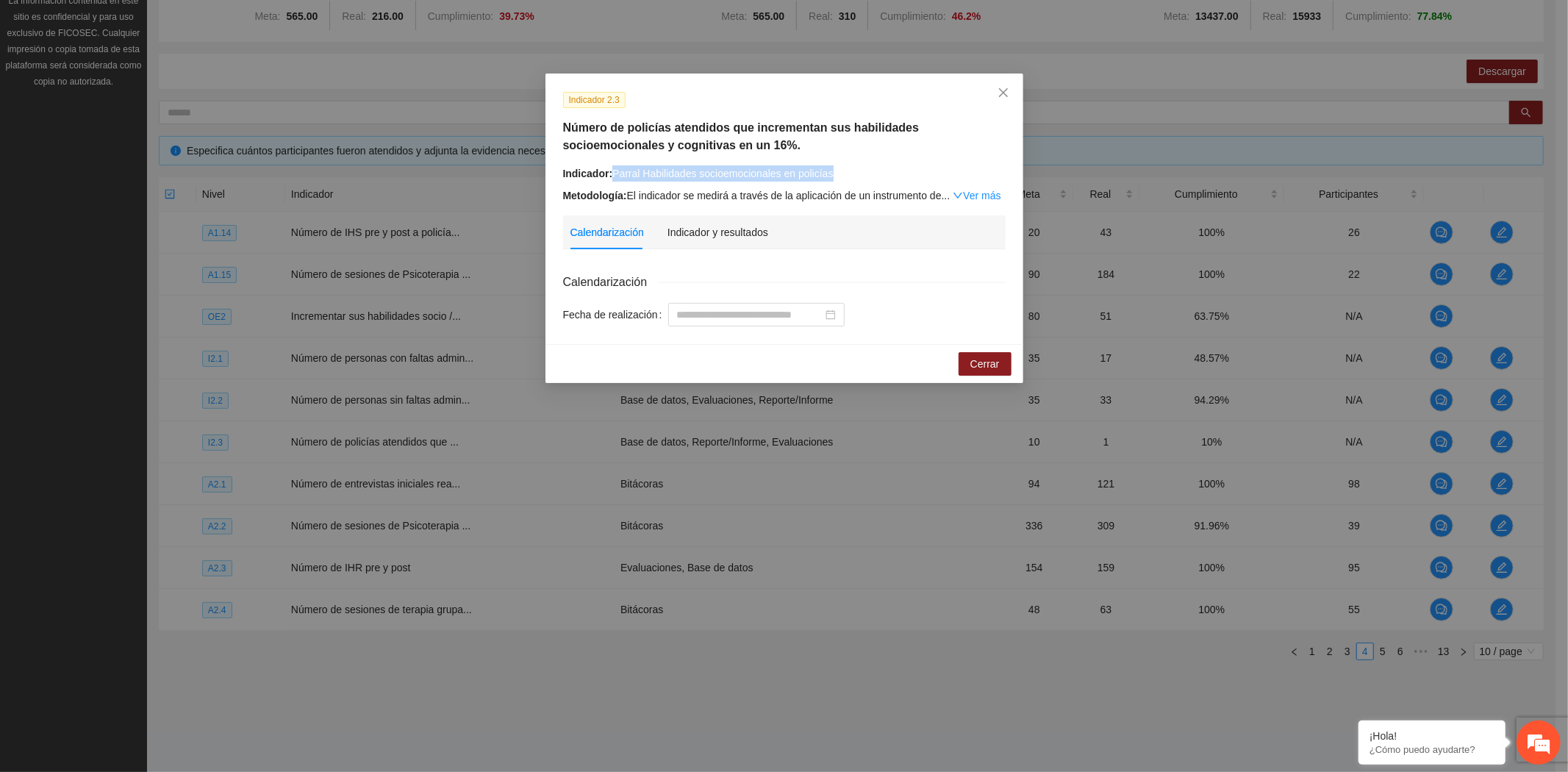
drag, startPoint x: 834, startPoint y: 170, endPoint x: 614, endPoint y: 171, distance: 220.0
click at [614, 171] on div "Indicador: Parral Habilidades socioemocionales en policías" at bounding box center [784, 173] width 443 height 16
copy div "Parral Habilidades socioemocionales en policías"
click at [997, 92] on icon "close" at bounding box center [1003, 93] width 12 height 12
